Goal: Transaction & Acquisition: Download file/media

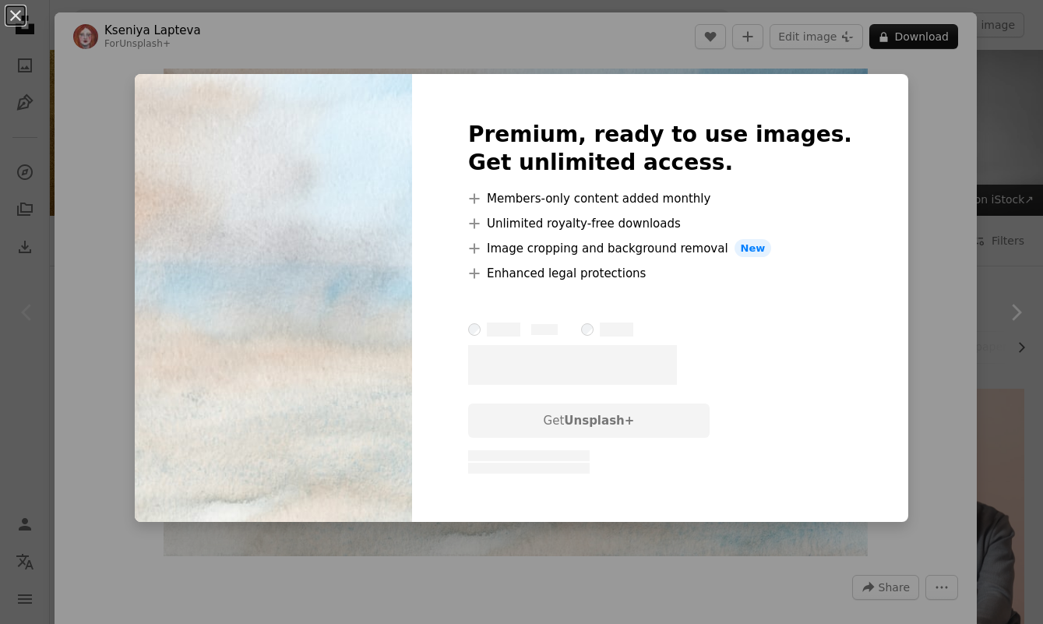
scroll to position [308, 0]
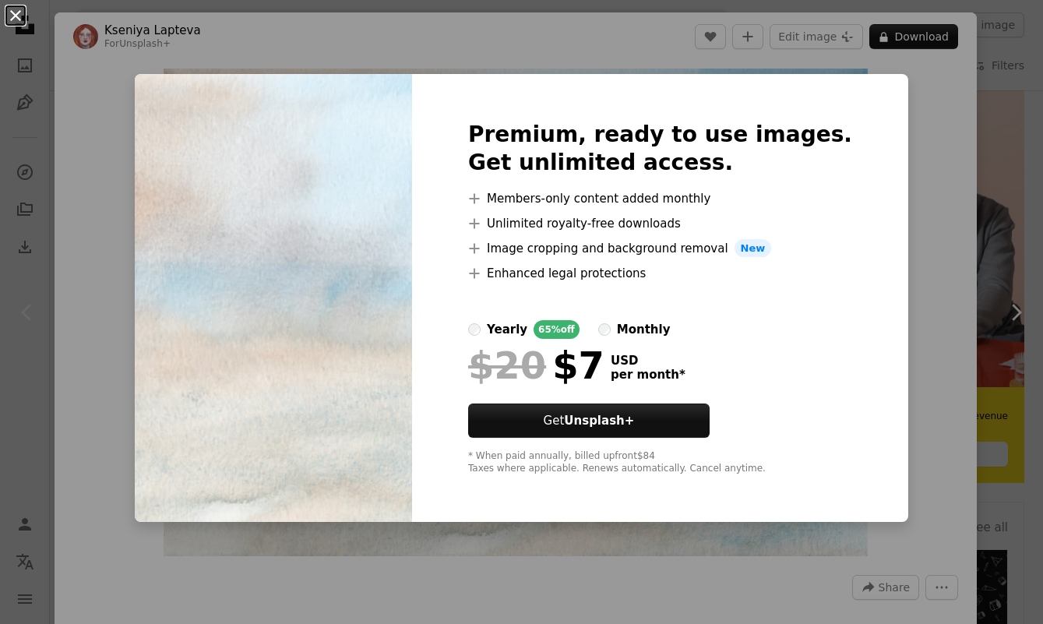
click at [24, 23] on button "An X shape" at bounding box center [15, 15] width 19 height 19
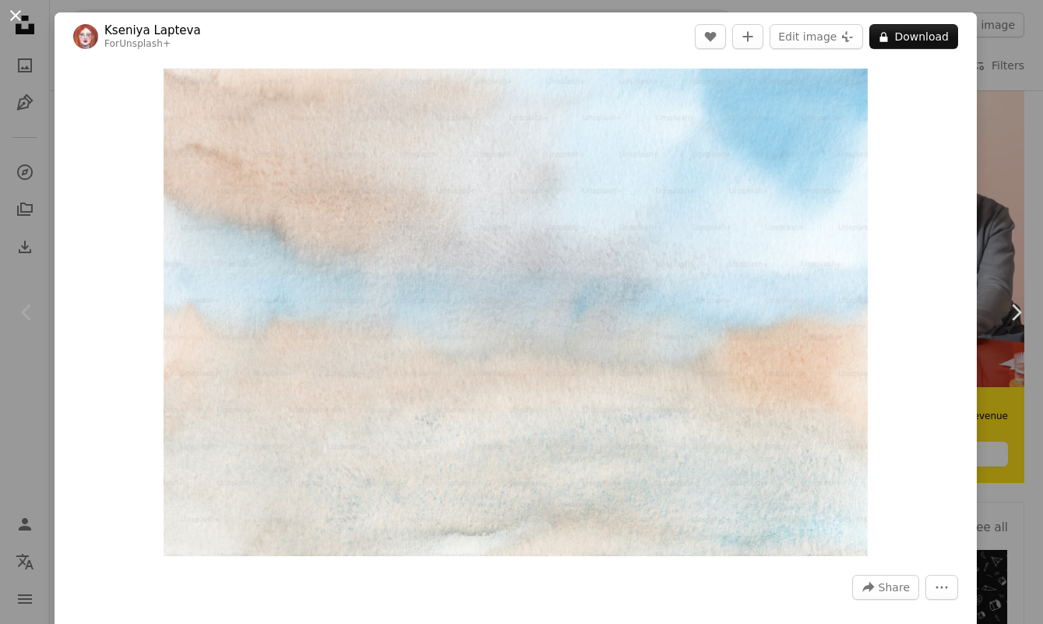
click at [20, 19] on button "An X shape" at bounding box center [15, 15] width 19 height 19
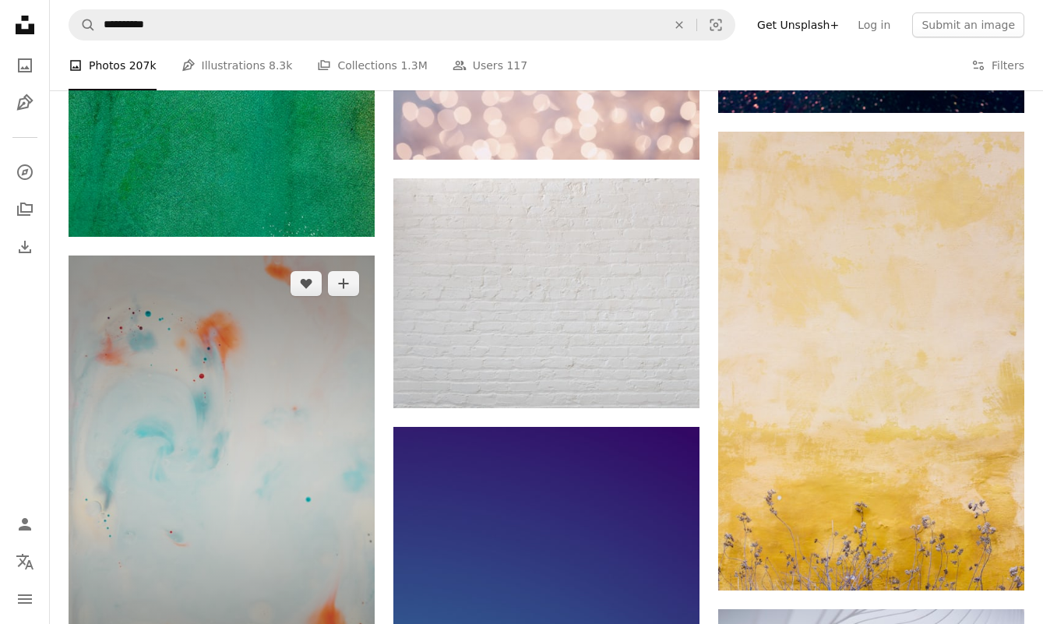
scroll to position [1366, 0]
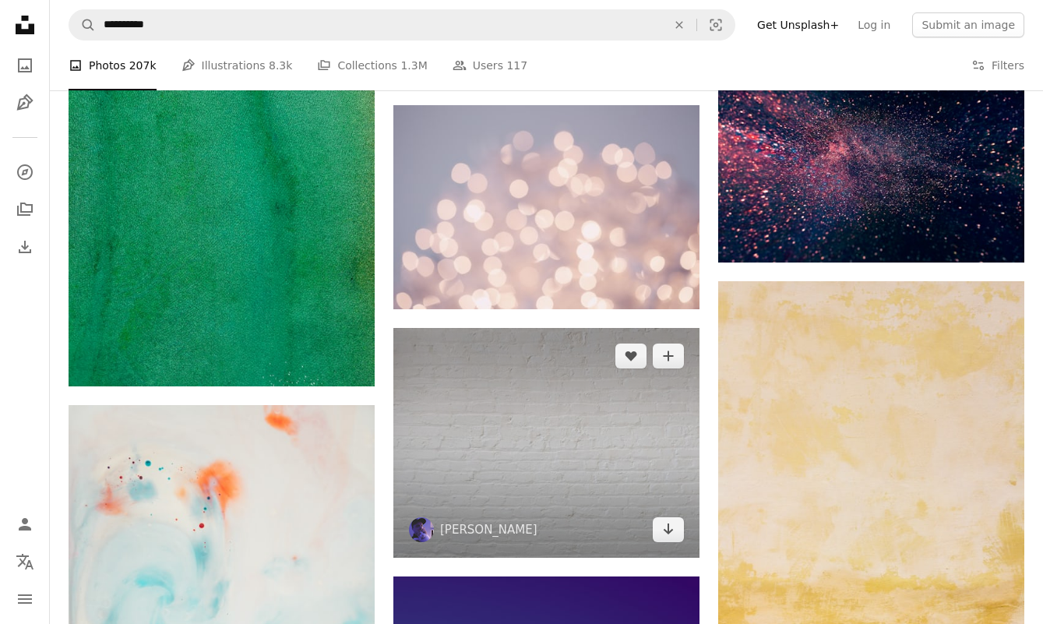
click at [463, 364] on img at bounding box center [546, 443] width 306 height 230
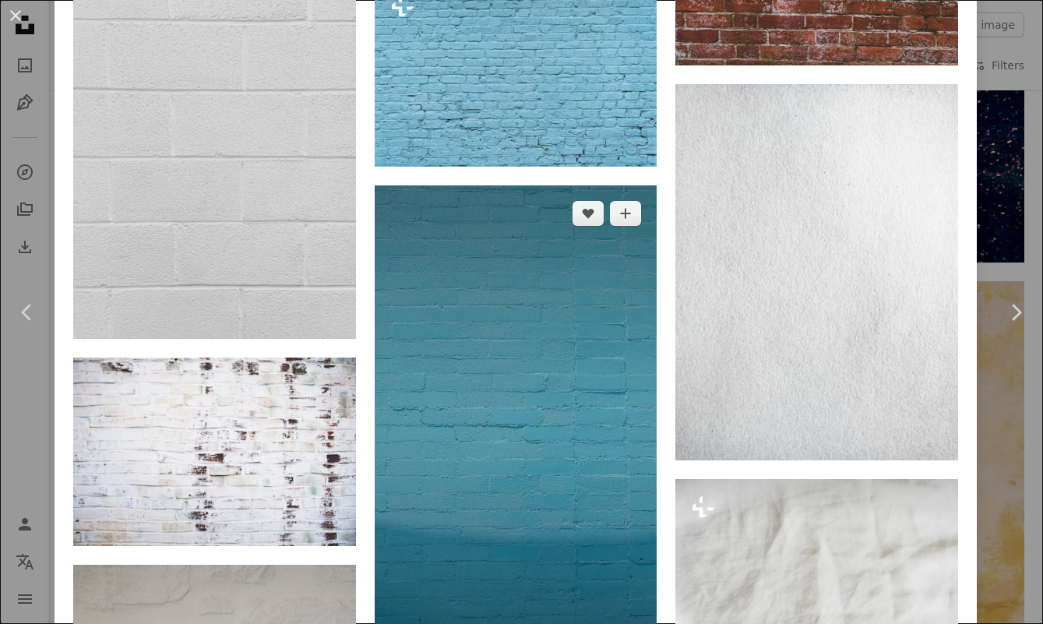
scroll to position [4309, 0]
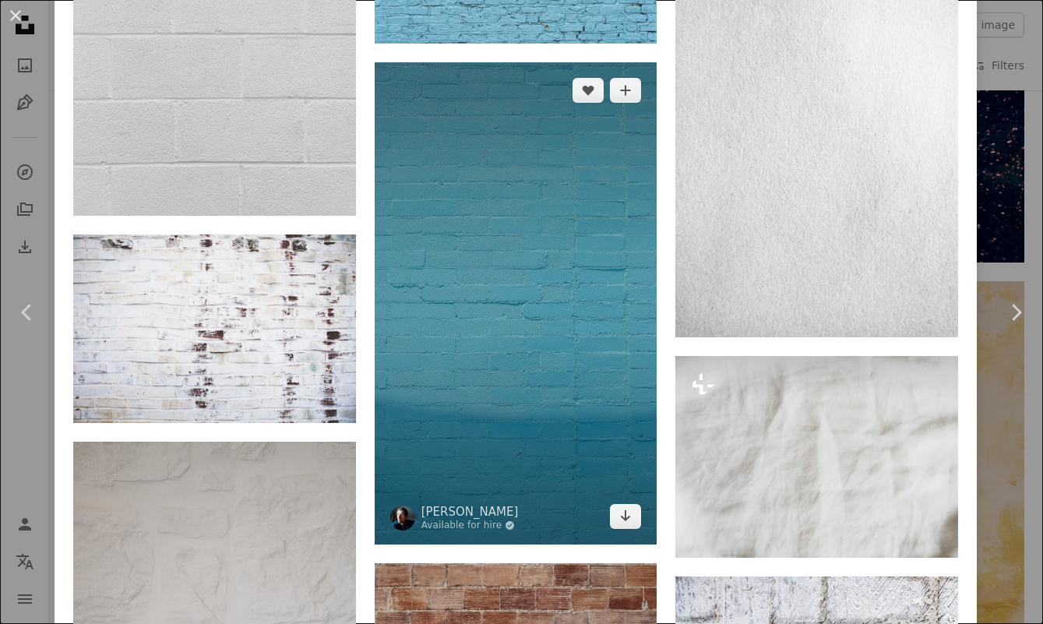
click at [467, 340] on img at bounding box center [516, 303] width 283 height 482
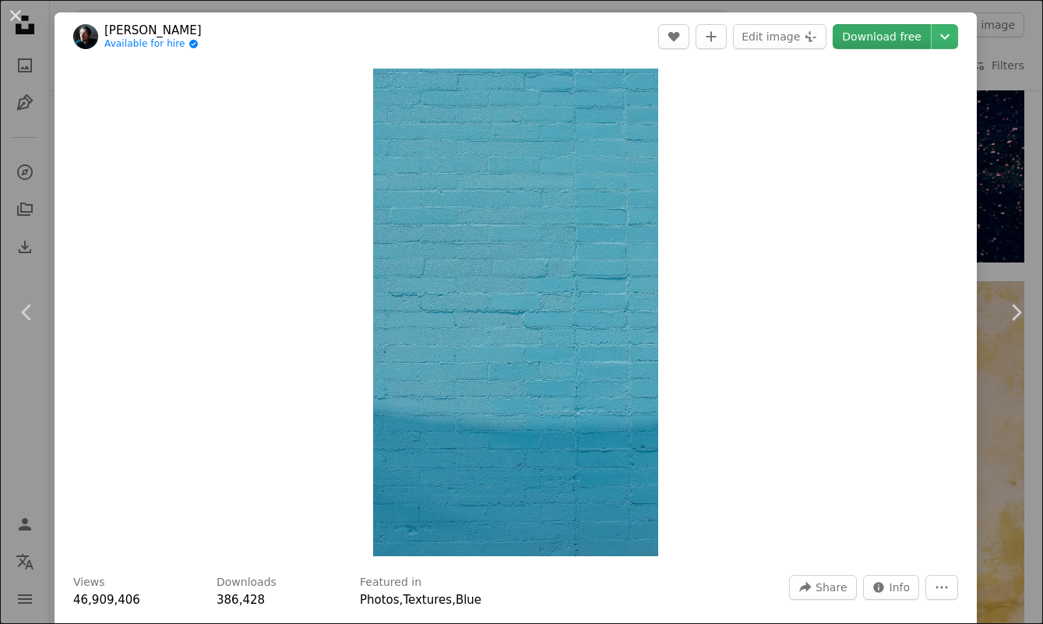
click at [854, 43] on link "Download free" at bounding box center [882, 36] width 98 height 25
